Goal: Information Seeking & Learning: Learn about a topic

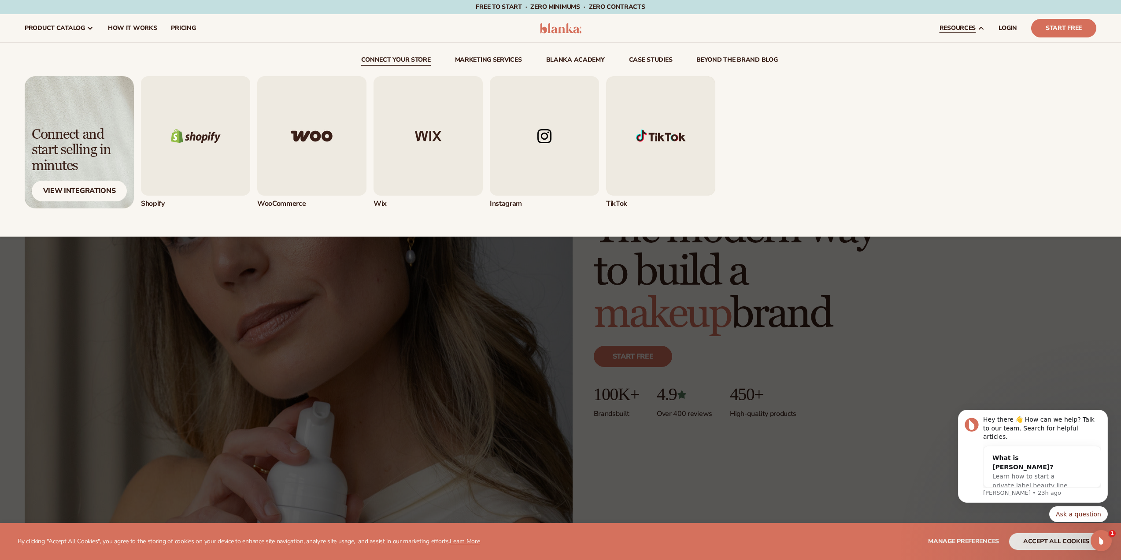
click at [184, 158] on img "1 / 5" at bounding box center [195, 135] width 109 height 119
